Goal: Transaction & Acquisition: Purchase product/service

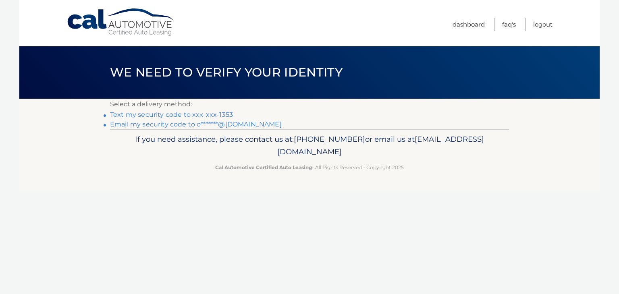
click at [211, 114] on link "Text my security code to xxx-xxx-1353" at bounding box center [171, 115] width 123 height 8
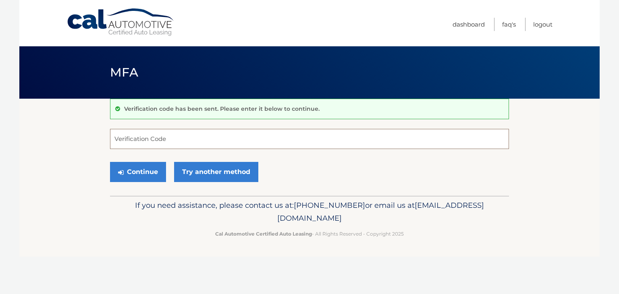
drag, startPoint x: 187, startPoint y: 136, endPoint x: 145, endPoint y: 125, distance: 43.3
click at [187, 135] on input "Verification Code" at bounding box center [309, 139] width 399 height 20
type input "181712"
click at [147, 176] on button "Continue" at bounding box center [138, 172] width 56 height 20
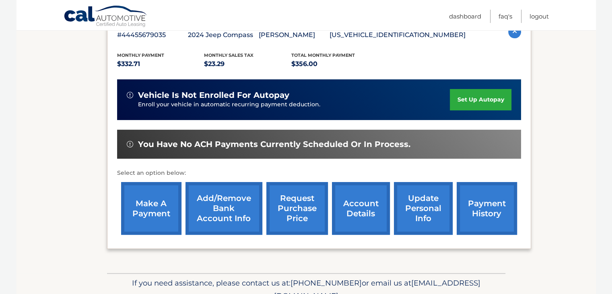
scroll to position [161, 0]
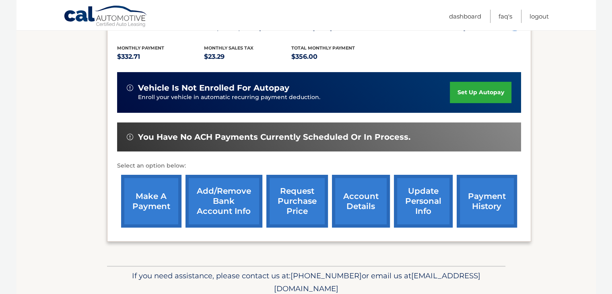
click at [155, 201] on link "make a payment" at bounding box center [151, 201] width 60 height 53
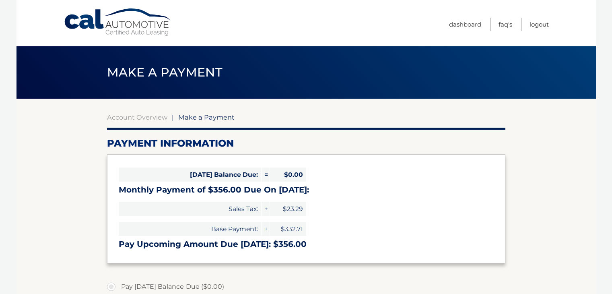
select select "ZGQ0YzNiNWQtOTYxMS00YTBlLWE5YjAtMWVkMzY3NjU5Mzc3"
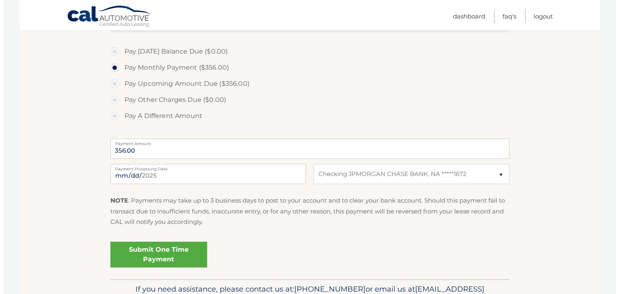
scroll to position [281, 0]
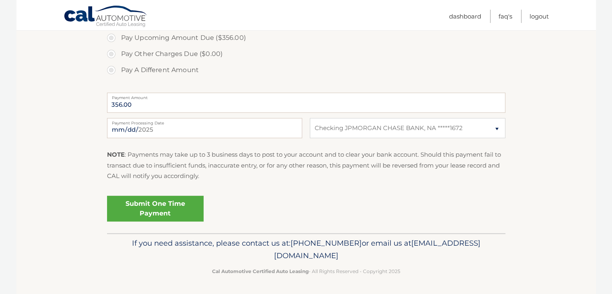
click at [154, 206] on link "Submit One Time Payment" at bounding box center [155, 209] width 97 height 26
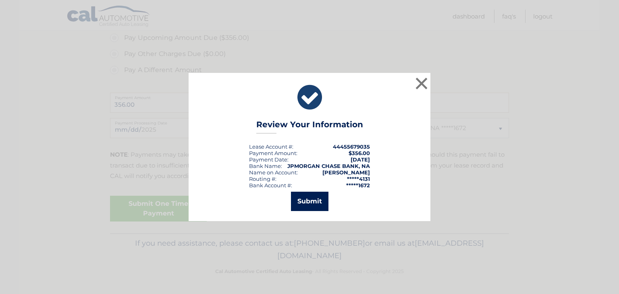
click at [304, 203] on button "Submit" at bounding box center [309, 201] width 37 height 19
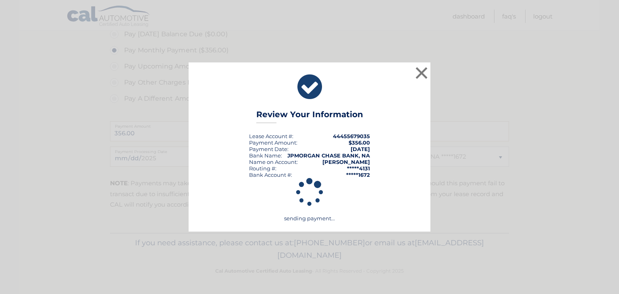
scroll to position [252, 0]
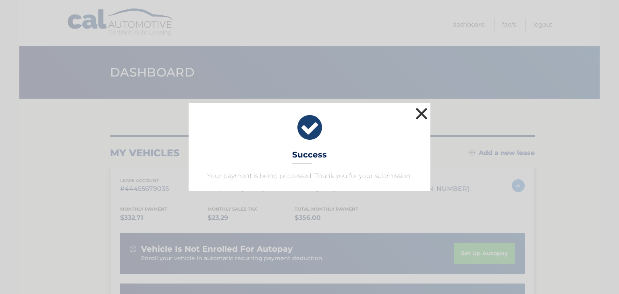
click at [419, 113] on button "×" at bounding box center [421, 114] width 16 height 16
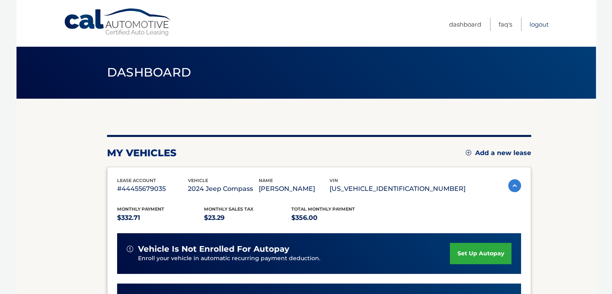
click at [540, 22] on link "Logout" at bounding box center [539, 24] width 19 height 13
